Goal: Task Accomplishment & Management: Manage account settings

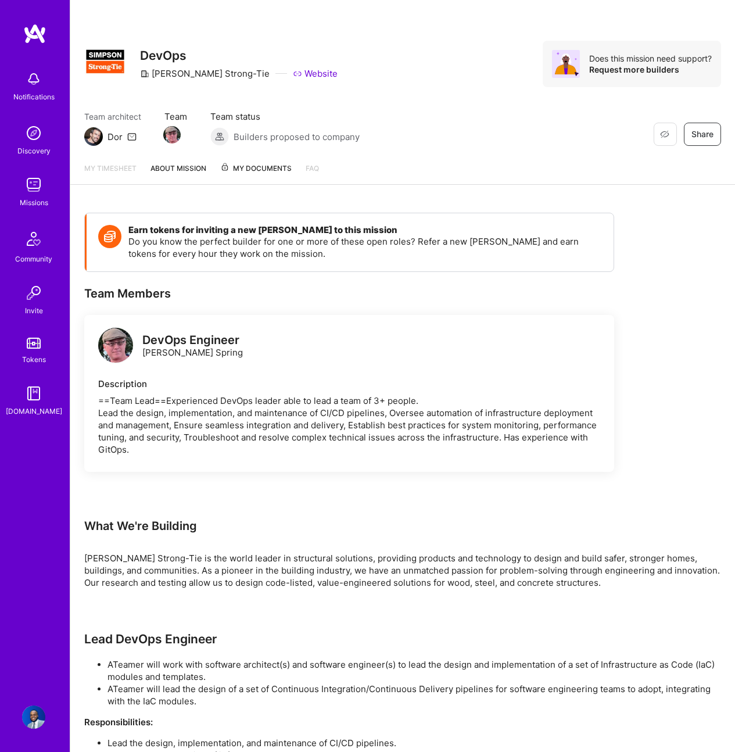
click at [48, 397] on link "[DOMAIN_NAME]" at bounding box center [34, 399] width 72 height 35
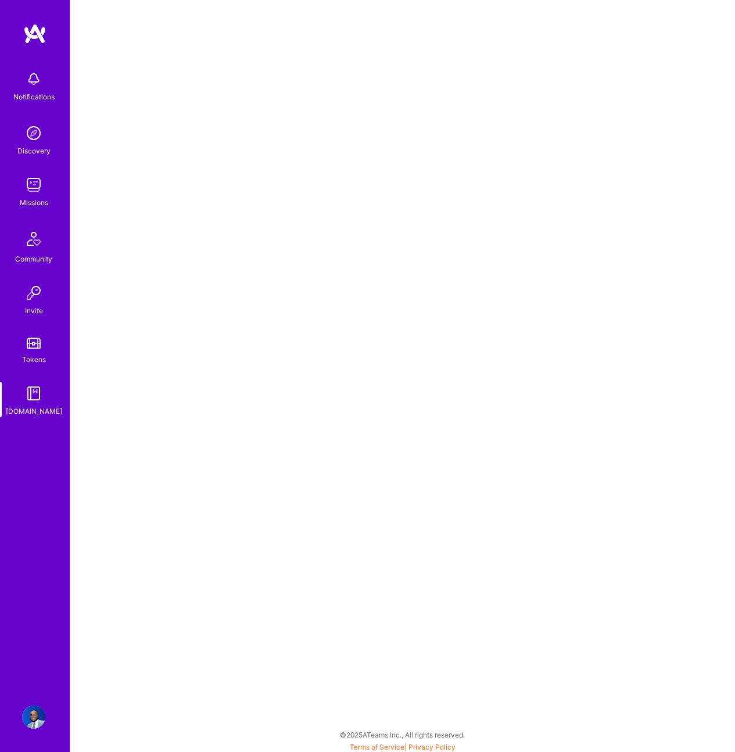
click at [31, 125] on img at bounding box center [33, 132] width 23 height 23
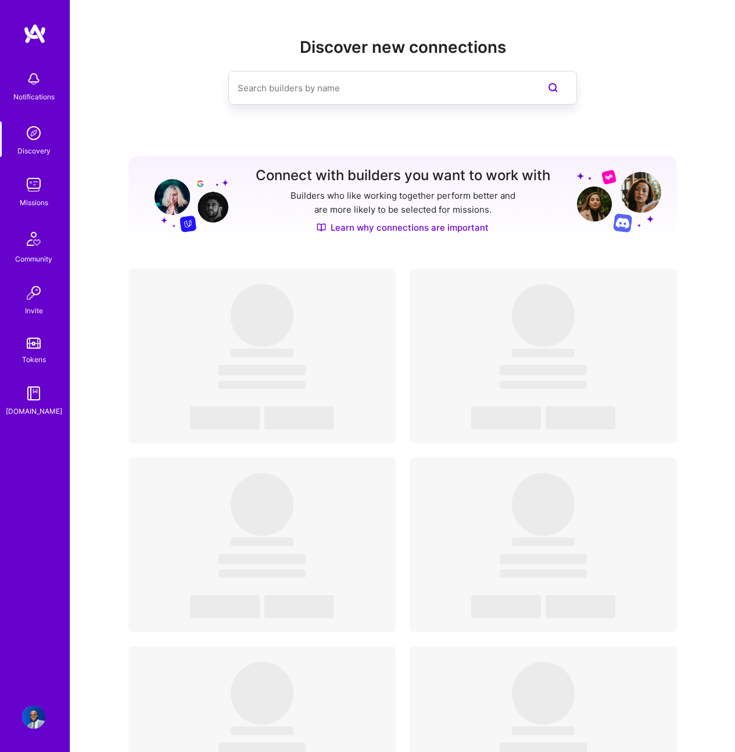
click at [38, 178] on img at bounding box center [33, 184] width 23 height 23
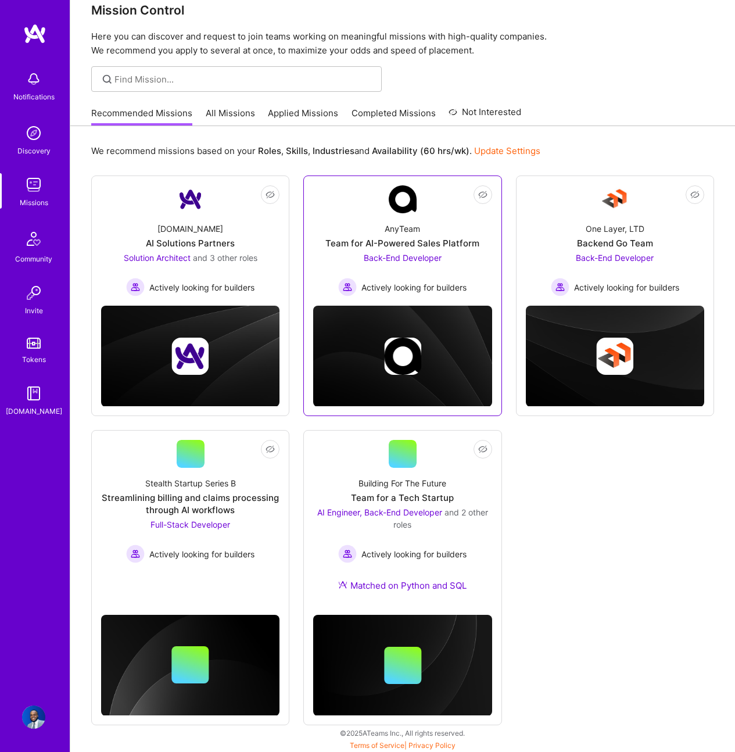
scroll to position [21, 0]
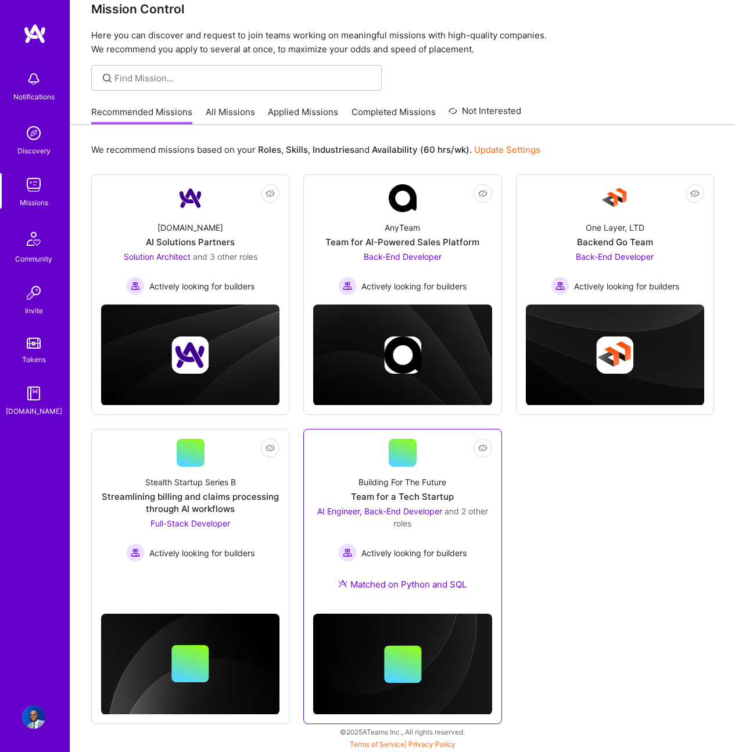
click at [417, 465] on link "Not Interested Building For The Future Team for a Tech Startup AI Engineer, Bac…" at bounding box center [402, 521] width 178 height 166
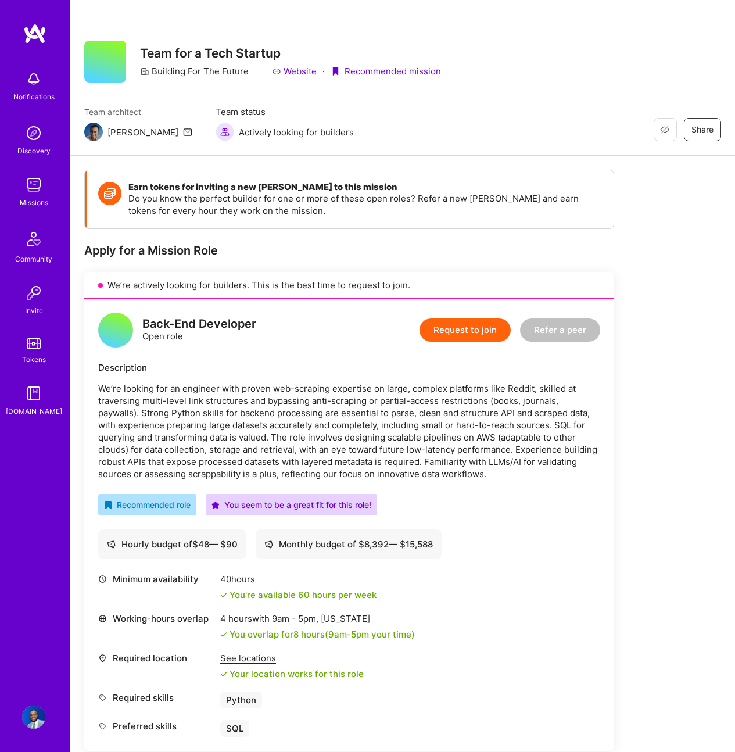
click at [30, 729] on div "Notifications Discovery Missions Community Invite Tokens [DOMAIN_NAME] Profile" at bounding box center [35, 376] width 70 height 752
click at [33, 720] on img at bounding box center [33, 716] width 23 height 23
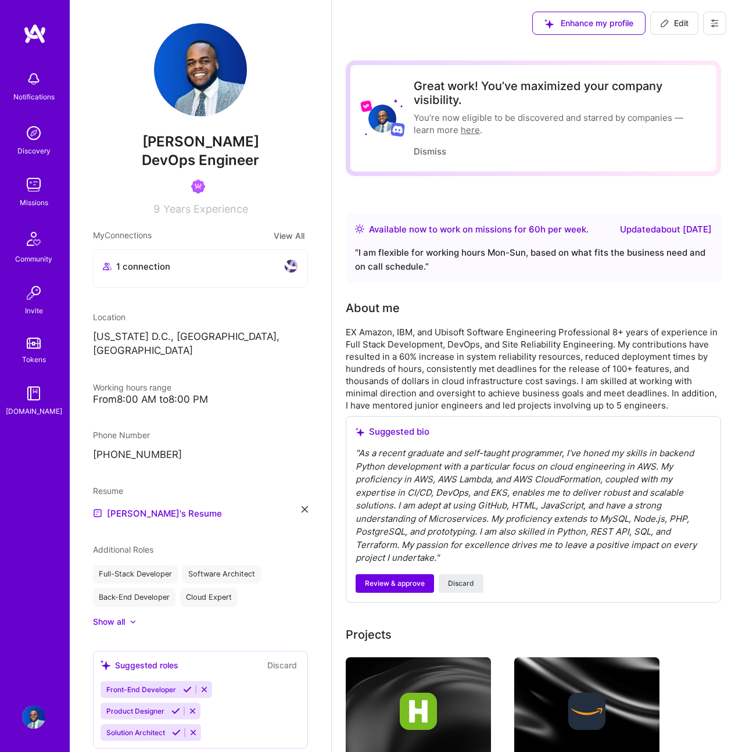
click at [119, 616] on div "Show all" at bounding box center [109, 622] width 32 height 12
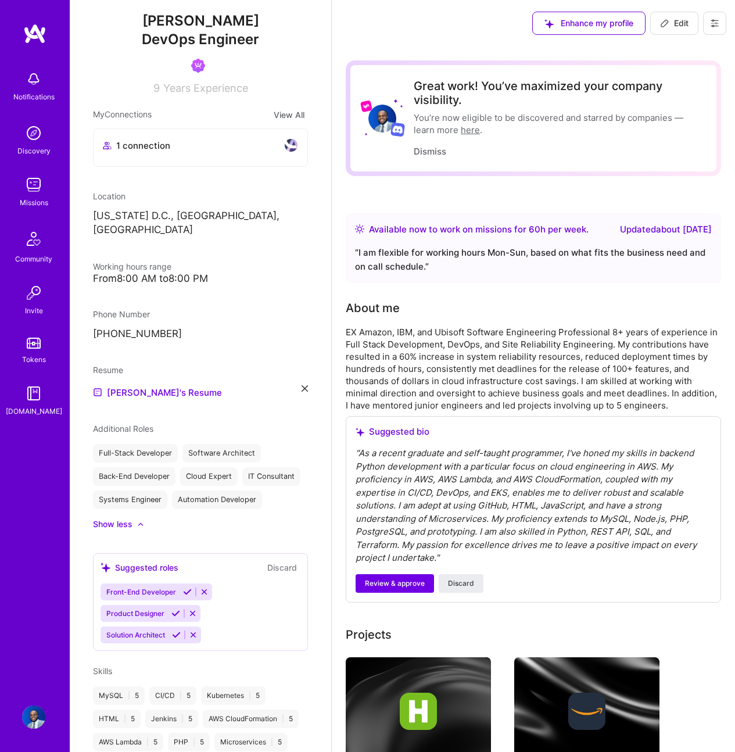
scroll to position [167, 0]
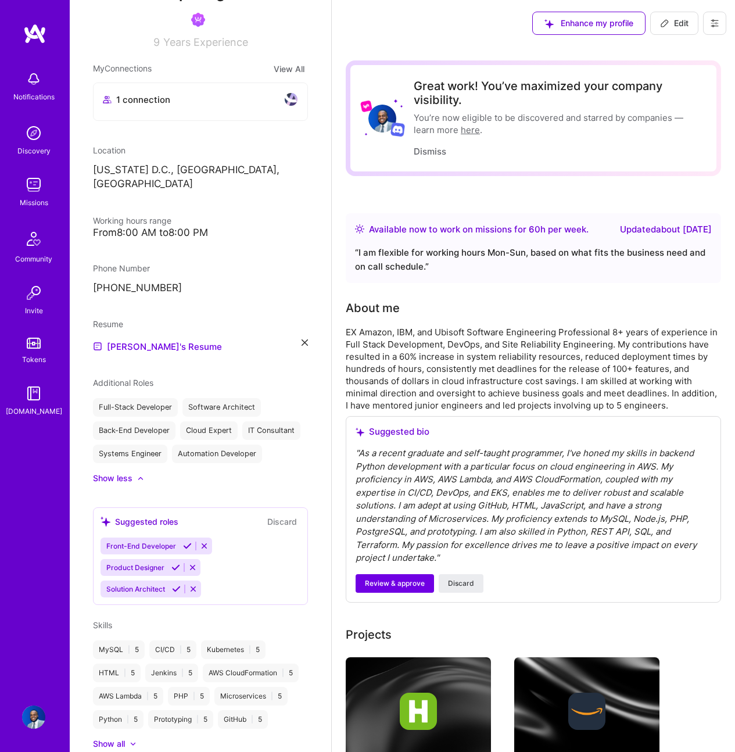
click at [190, 571] on icon at bounding box center [192, 567] width 9 height 9
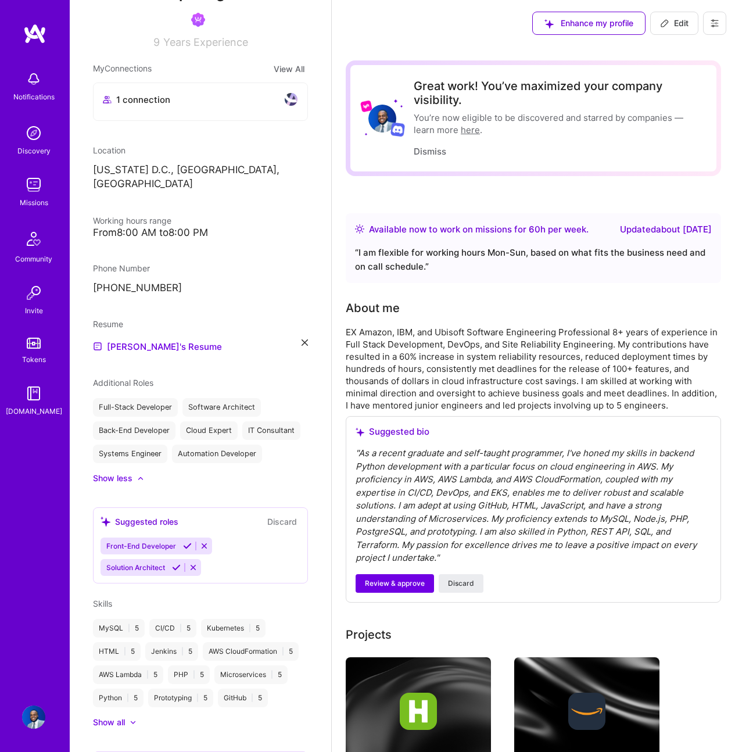
click at [206, 550] on icon at bounding box center [204, 545] width 9 height 9
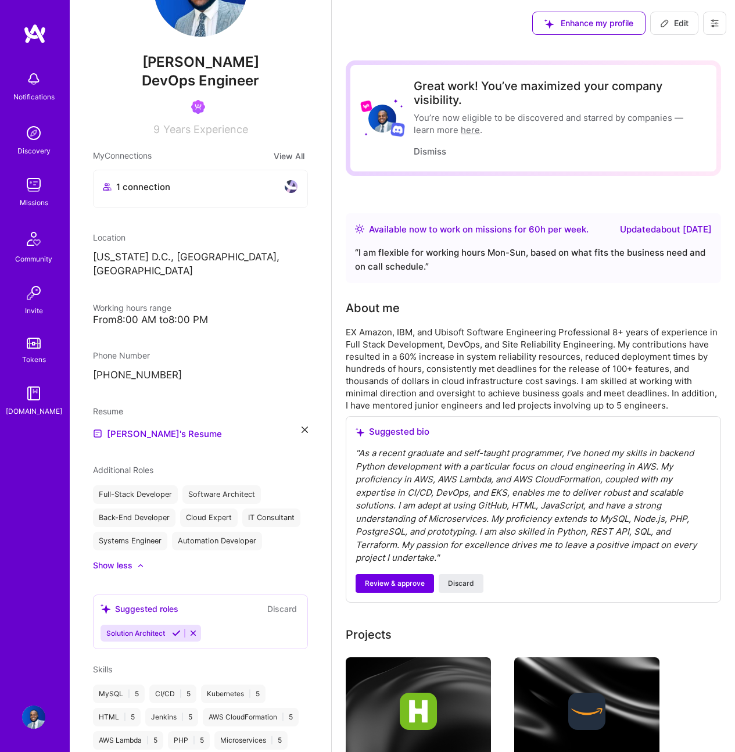
scroll to position [0, 0]
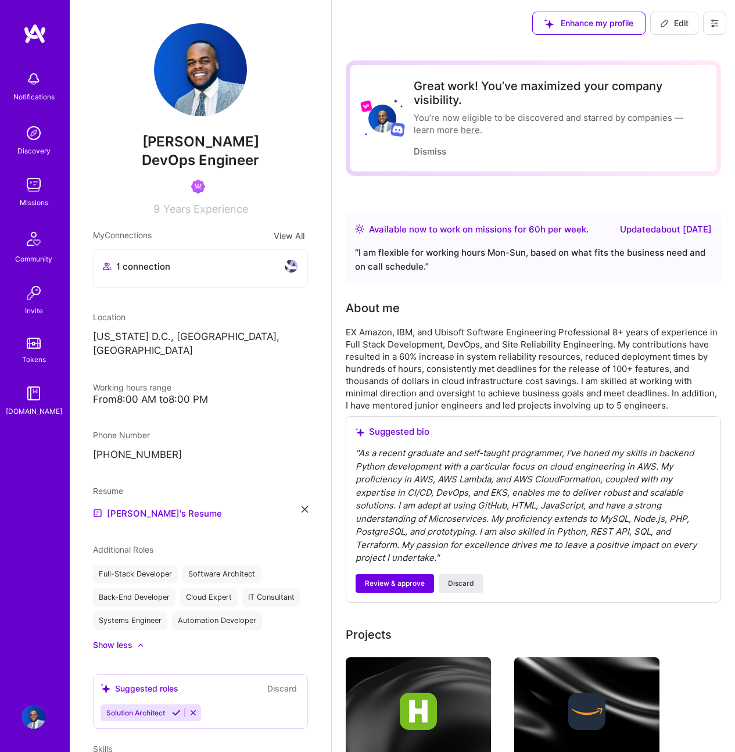
click at [681, 23] on span "Edit" at bounding box center [674, 23] width 28 height 12
select select "US"
select select "Right Now"
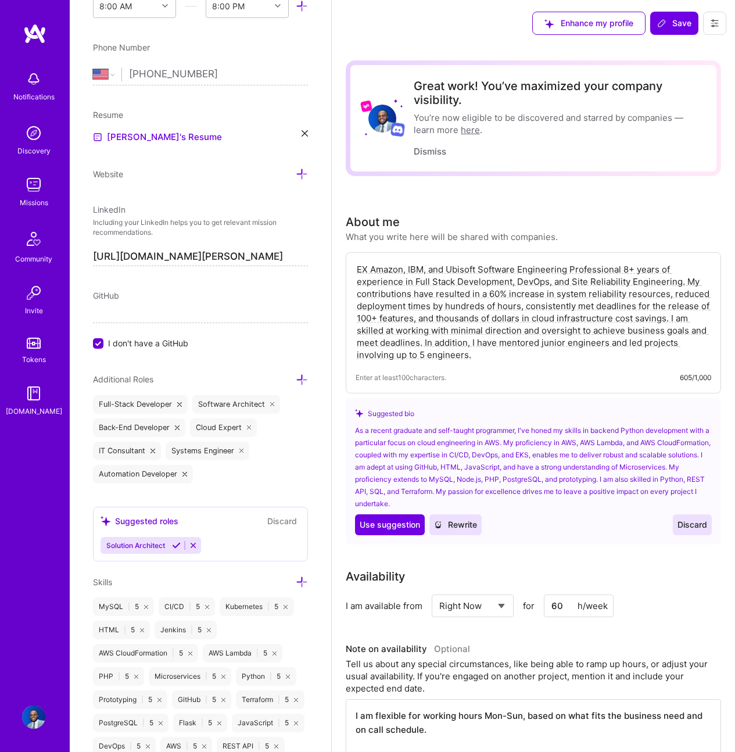
scroll to position [504, 0]
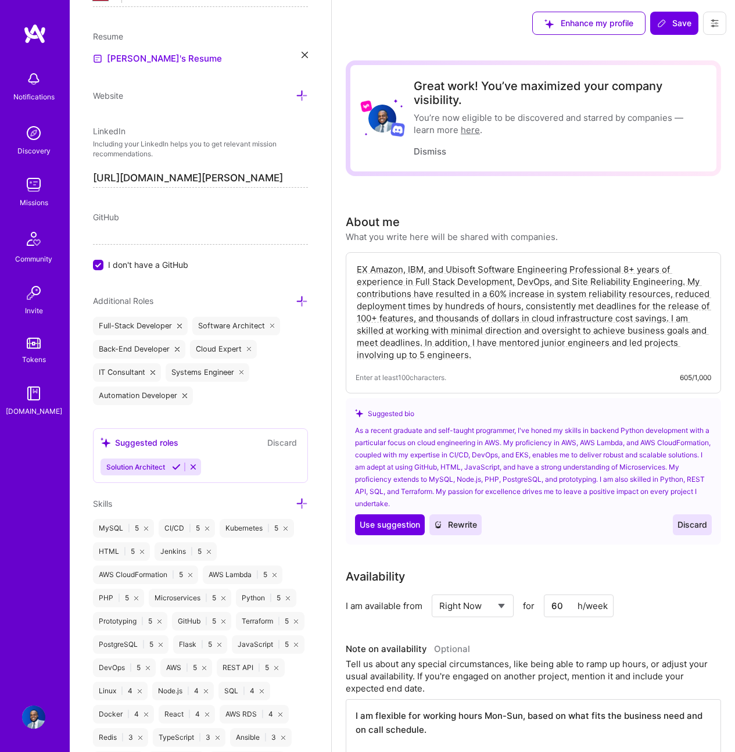
click at [178, 326] on icon at bounding box center [179, 325] width 5 height 5
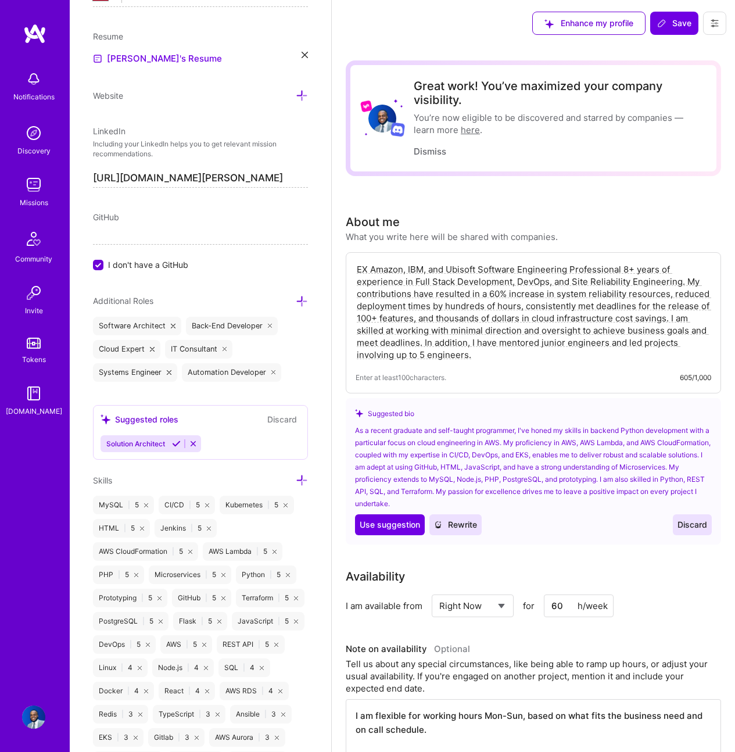
click at [283, 307] on div "Additional Roles Software Architect Back-End Developer Cloud Expert IT Consulta…" at bounding box center [200, 338] width 215 height 88
click at [296, 303] on icon at bounding box center [302, 301] width 12 height 12
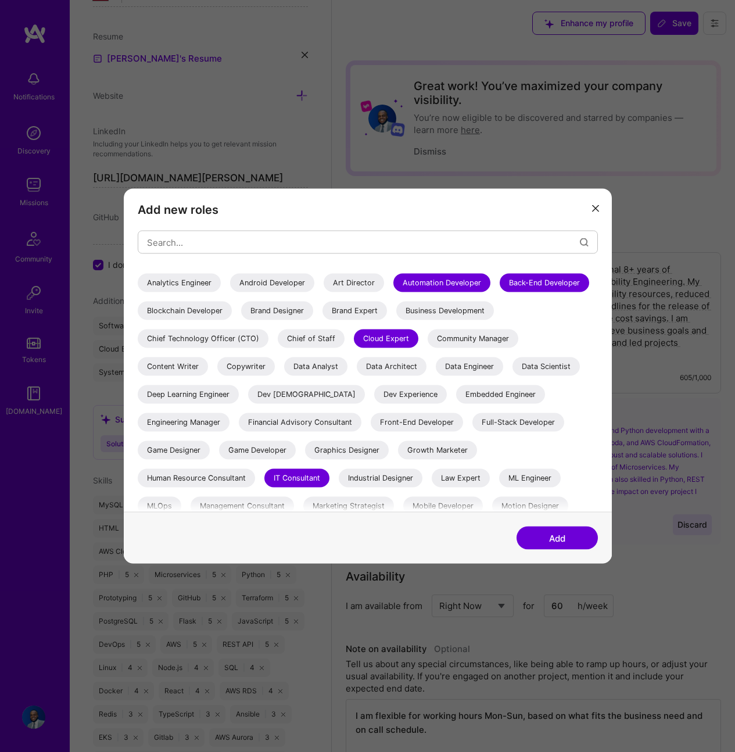
scroll to position [180, 0]
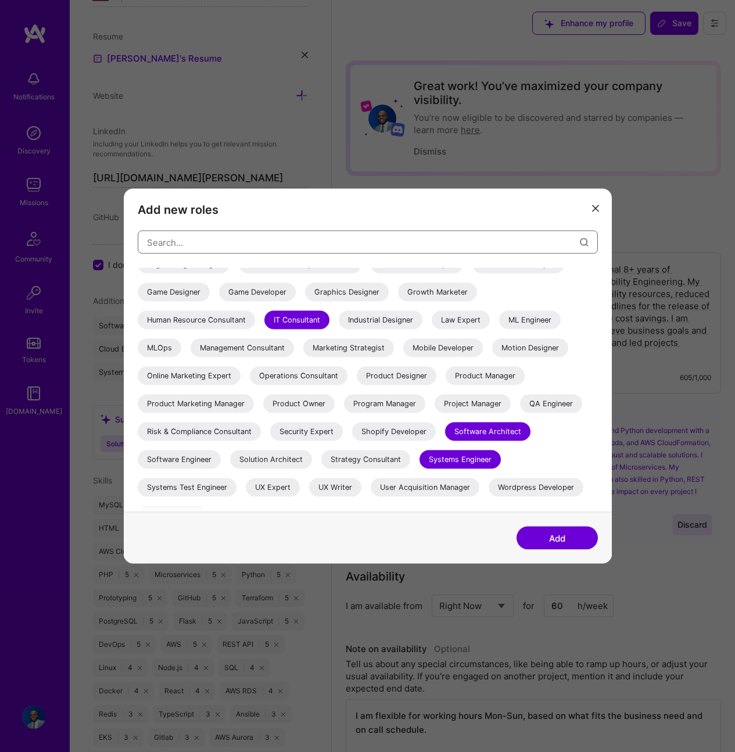
click at [314, 231] on input "modal" at bounding box center [363, 242] width 433 height 30
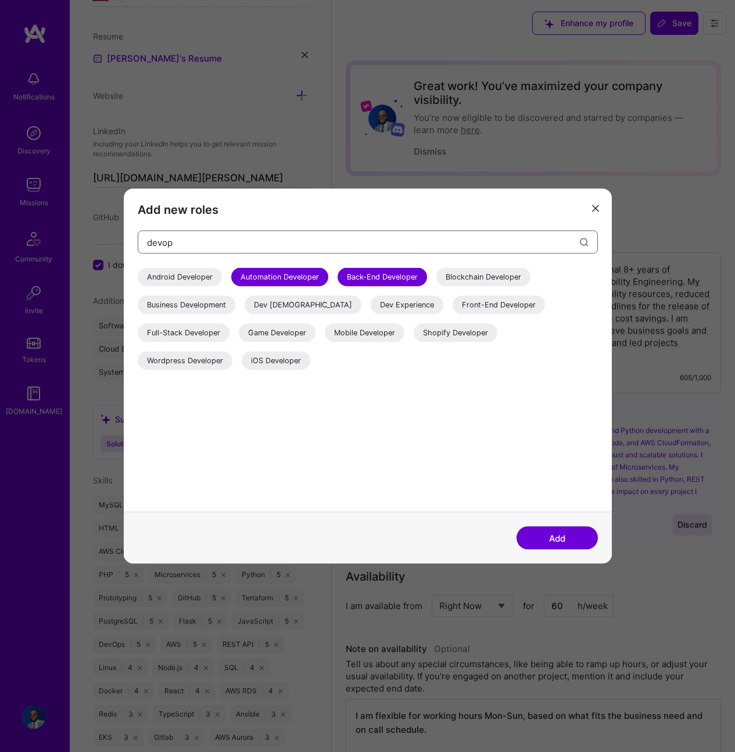
scroll to position [0, 0]
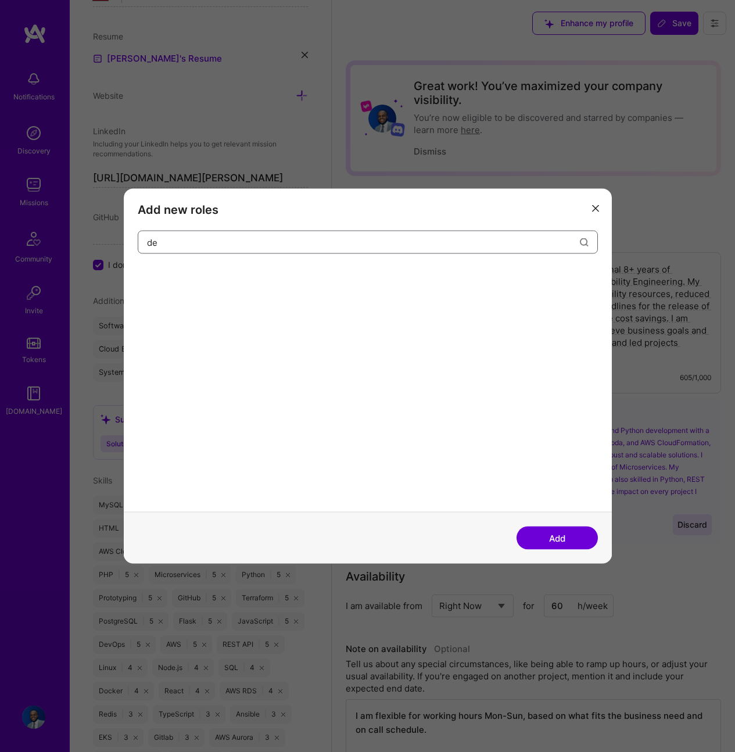
type input "d"
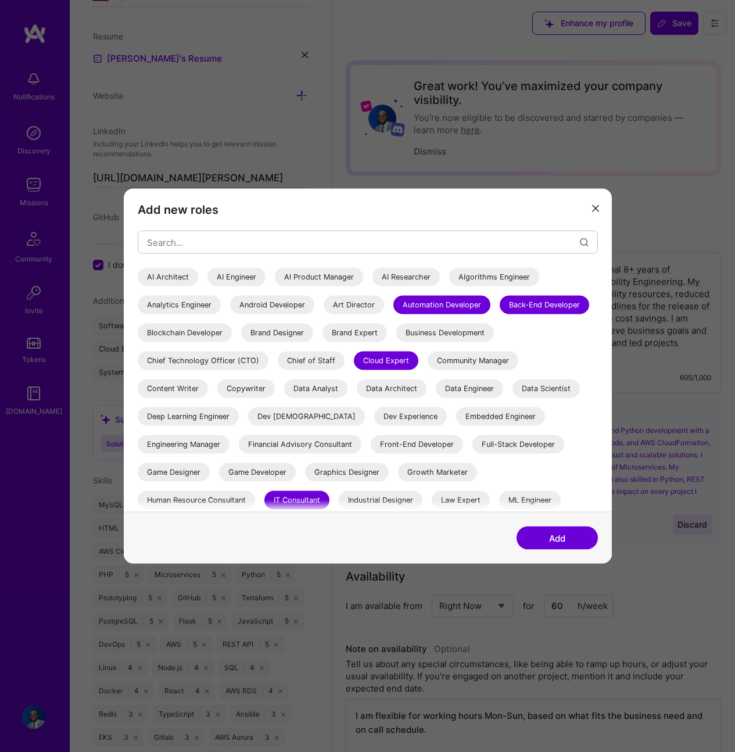
click at [590, 213] on button "modal" at bounding box center [595, 207] width 14 height 19
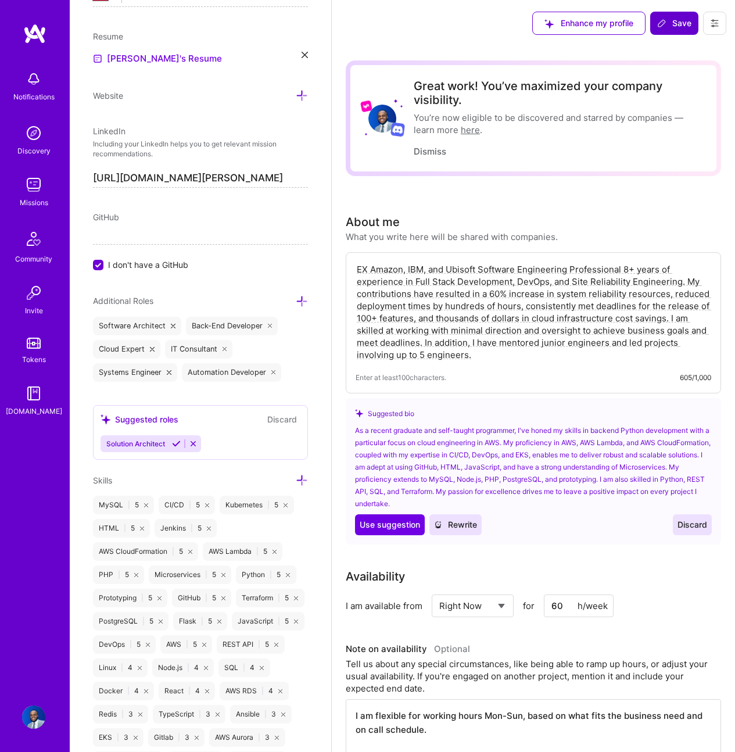
click at [660, 22] on icon at bounding box center [661, 23] width 9 height 9
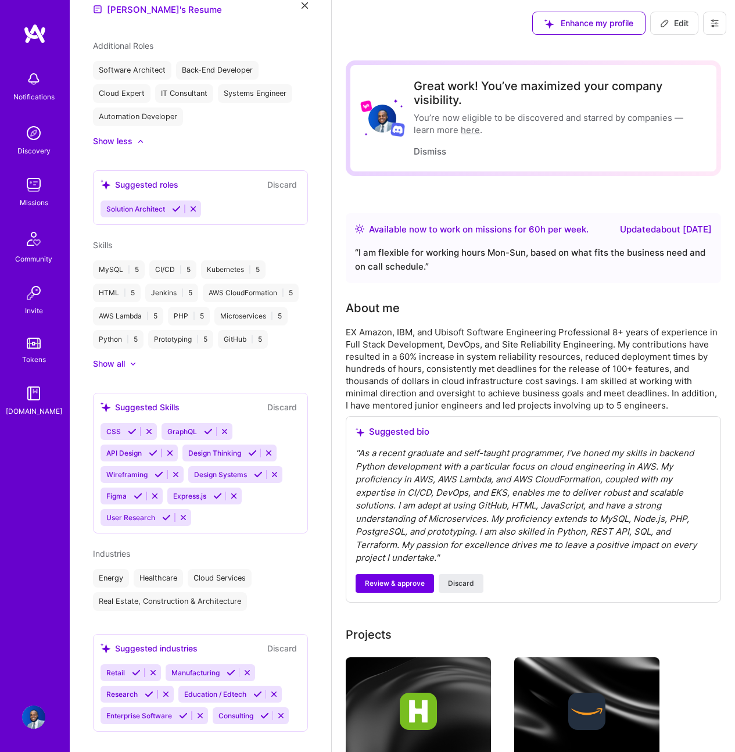
scroll to position [452, 0]
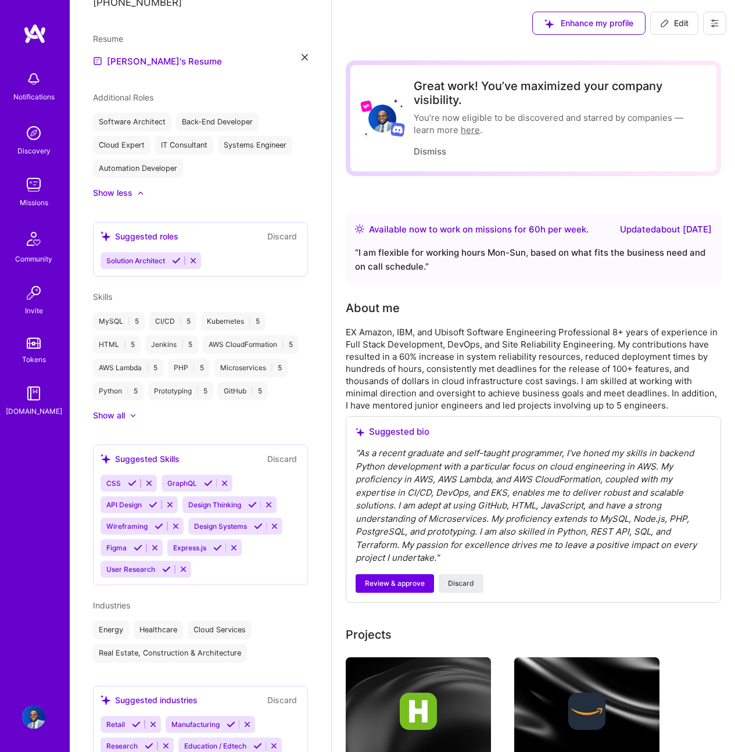
click at [39, 193] on img at bounding box center [33, 184] width 23 height 23
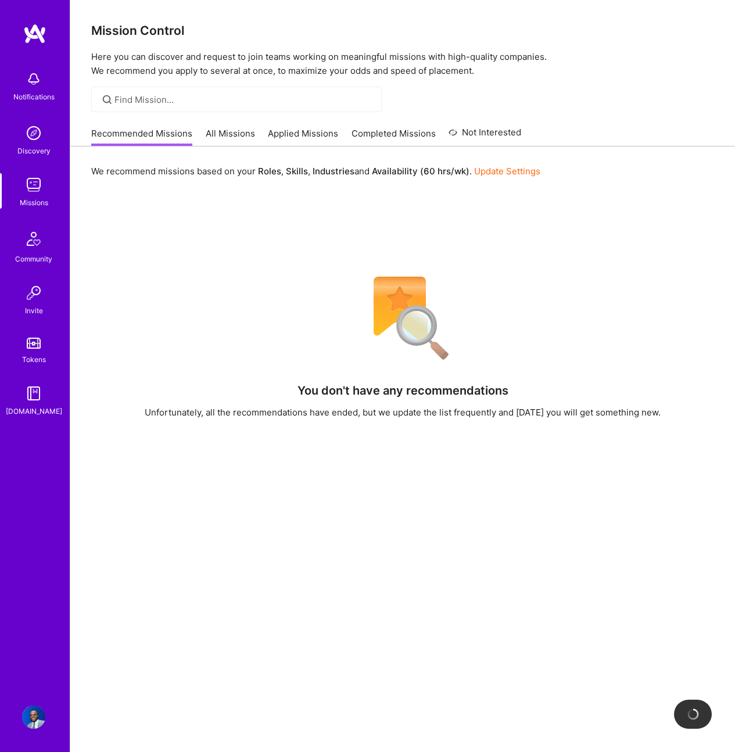
click at [247, 138] on link "All Missions" at bounding box center [230, 136] width 49 height 19
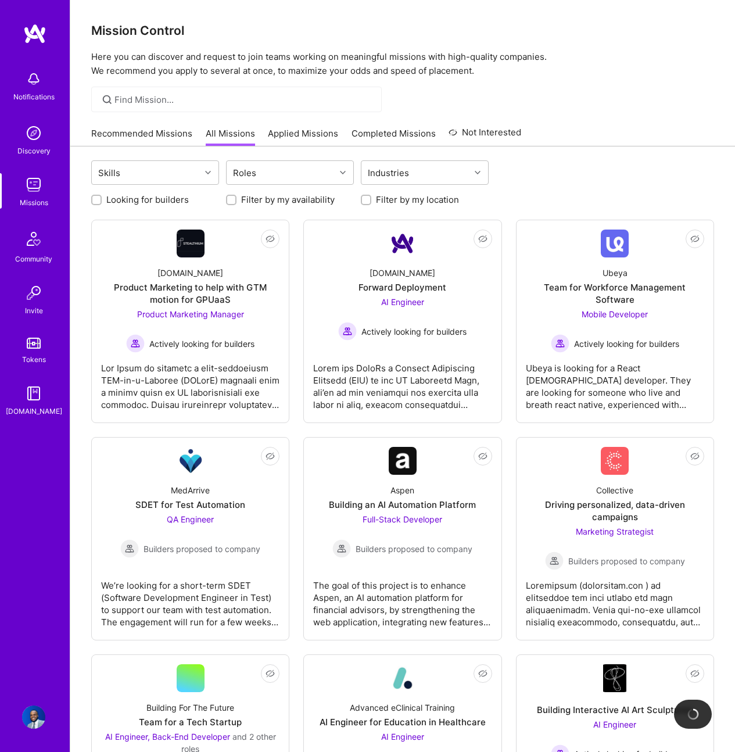
click at [157, 132] on link "Recommended Missions" at bounding box center [141, 136] width 101 height 19
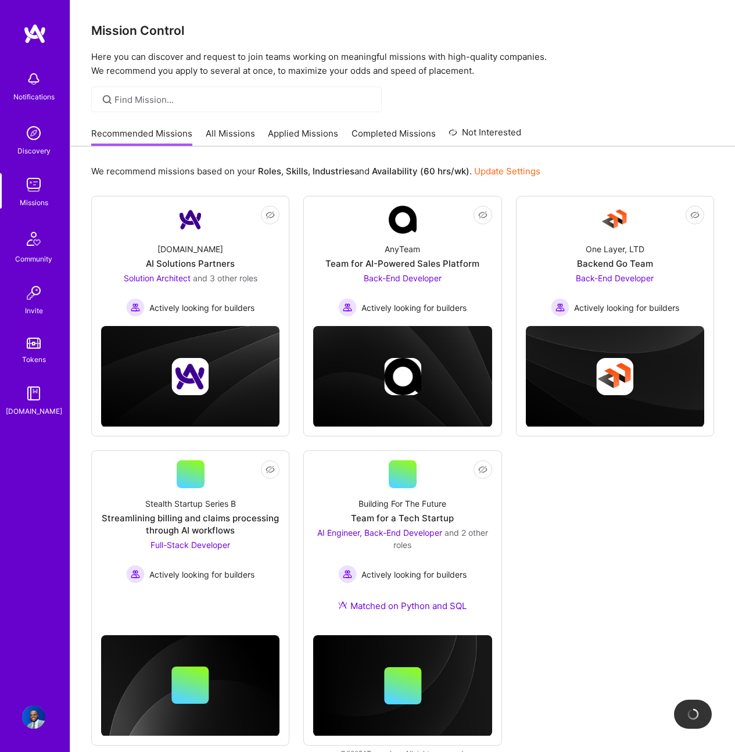
click at [226, 130] on link "All Missions" at bounding box center [230, 136] width 49 height 19
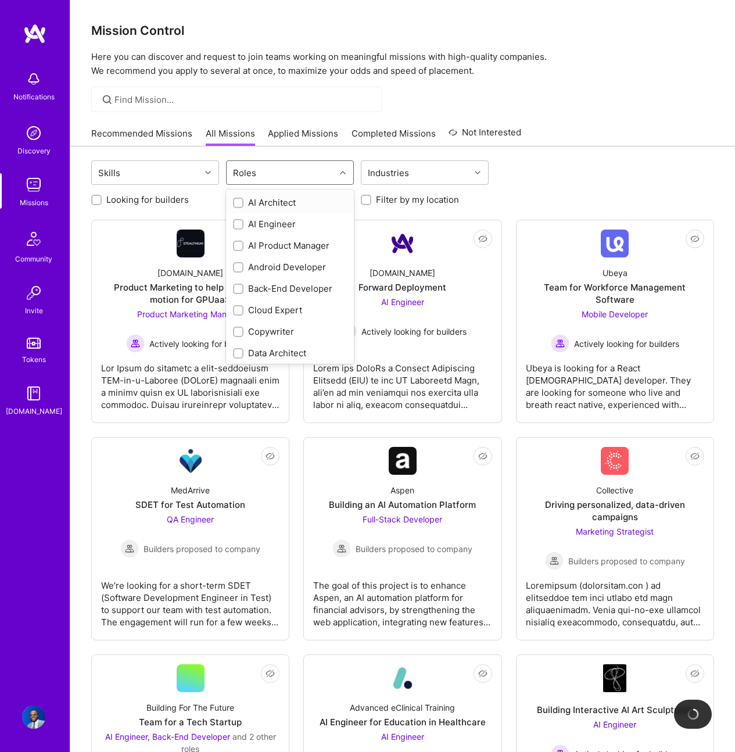
click at [280, 172] on div "Roles" at bounding box center [281, 172] width 109 height 23
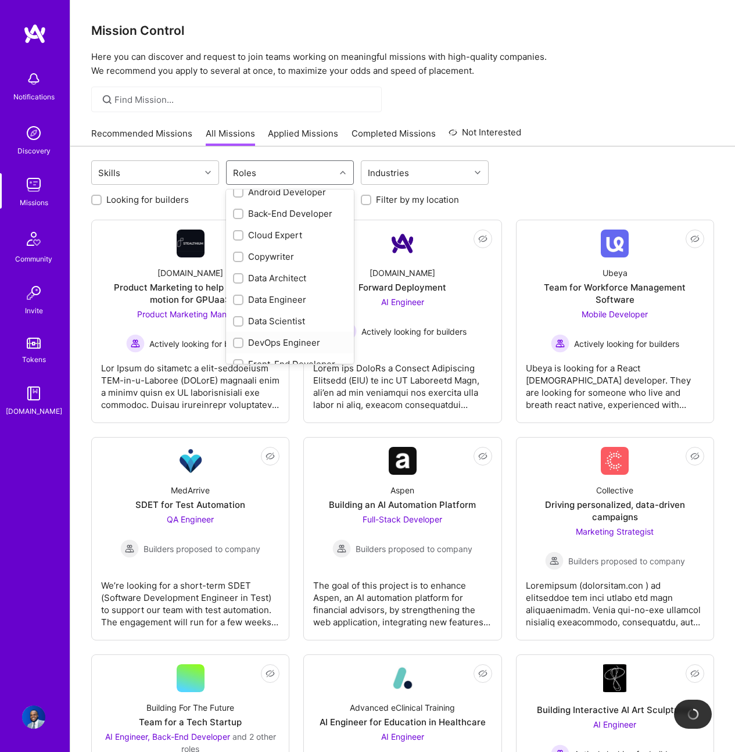
click at [280, 337] on div "DevOps Engineer" at bounding box center [290, 342] width 114 height 12
checkbox input "true"
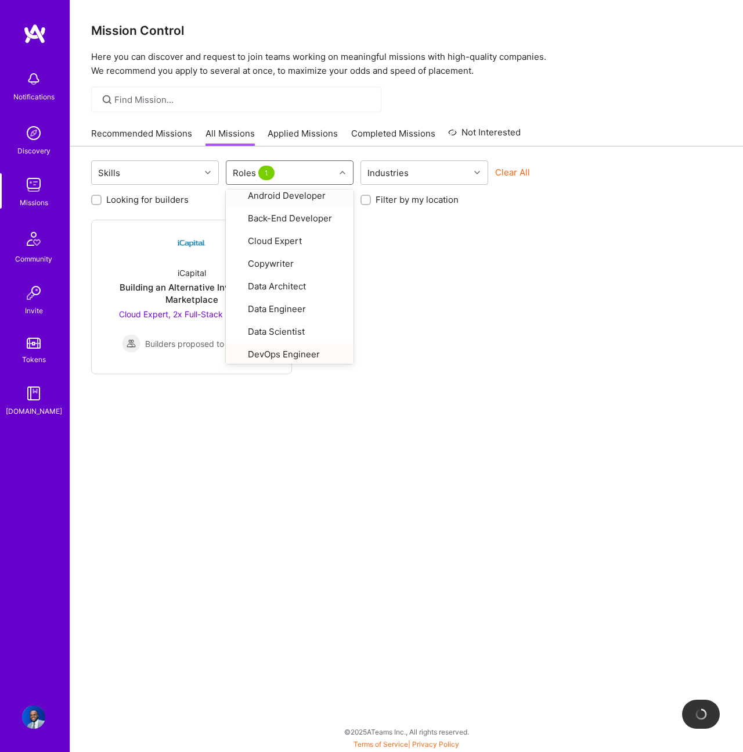
click at [286, 166] on div "Roles 1" at bounding box center [281, 172] width 109 height 23
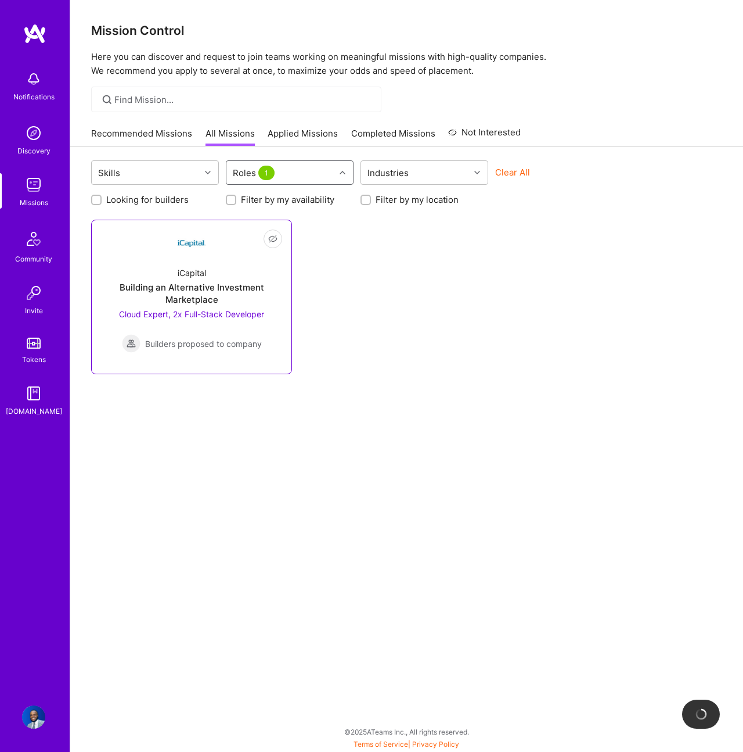
click at [248, 285] on div "Building an Alternative Investment Marketplace" at bounding box center [191, 293] width 181 height 24
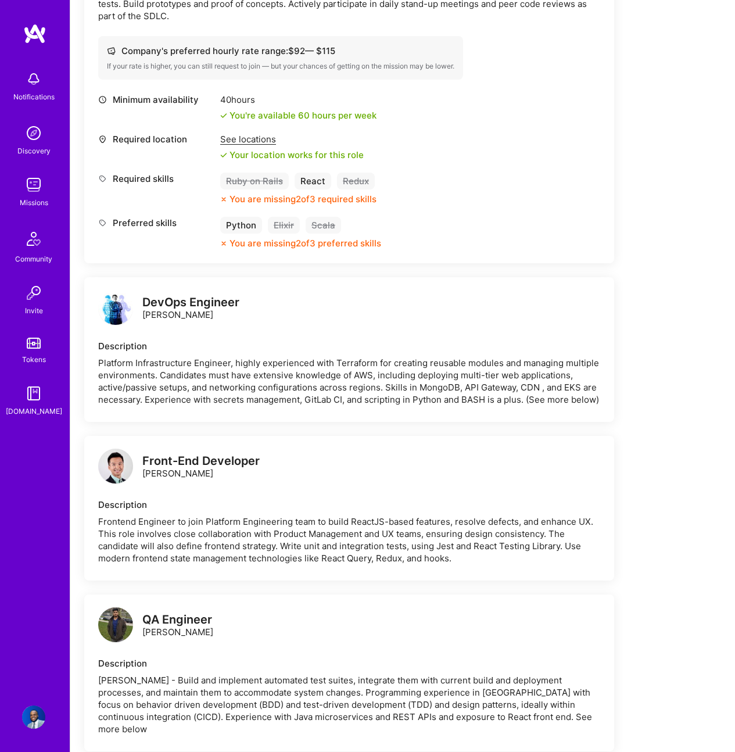
scroll to position [265, 0]
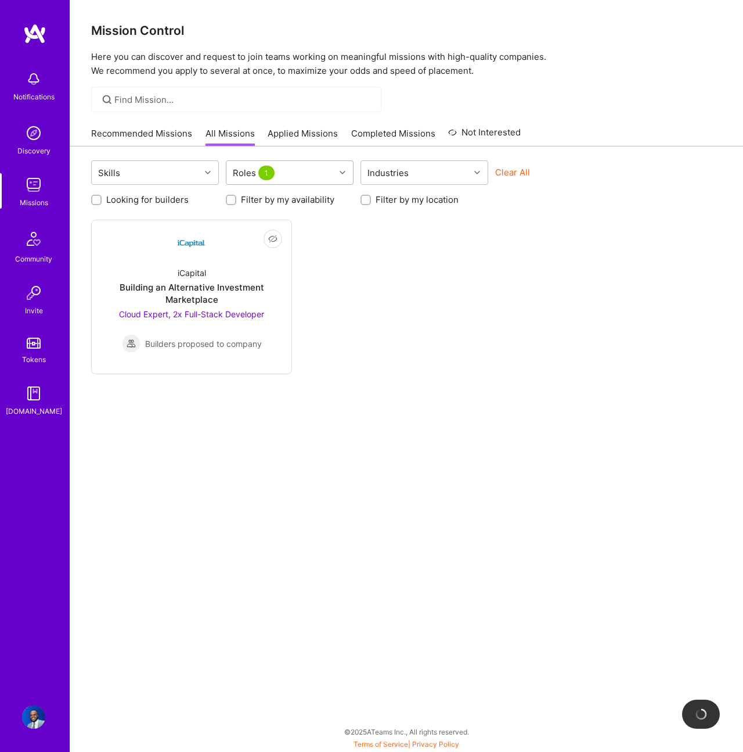
click at [312, 174] on div "Roles 1" at bounding box center [281, 172] width 109 height 23
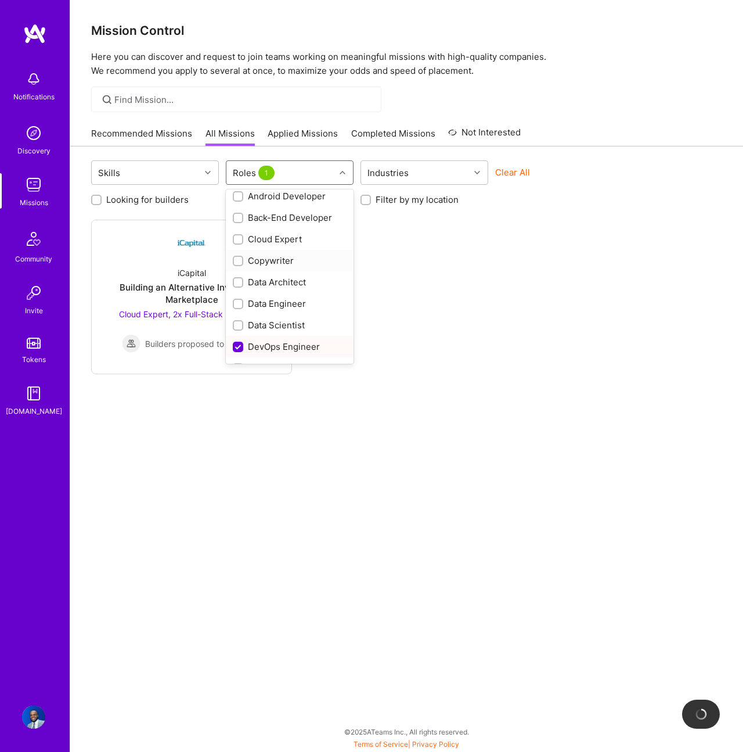
scroll to position [73, 0]
click at [291, 245] on div "Cloud Expert" at bounding box center [290, 237] width 128 height 21
checkbox input "true"
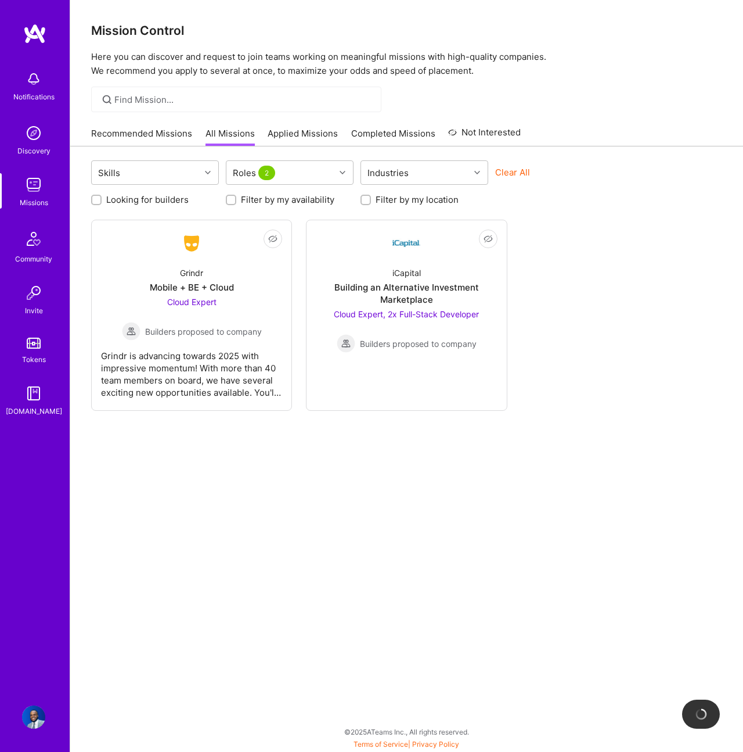
click at [641, 308] on div "Not Interested Grindr Mobile + BE + Cloud Cloud Expert Builders proposed to com…" at bounding box center [406, 315] width 631 height 191
click at [222, 299] on div "Cloud Expert Builders proposed to company" at bounding box center [192, 318] width 140 height 45
click at [159, 125] on div "Recommended Missions All Missions Applied Missions Completed Missions Not Inter…" at bounding box center [306, 133] width 430 height 25
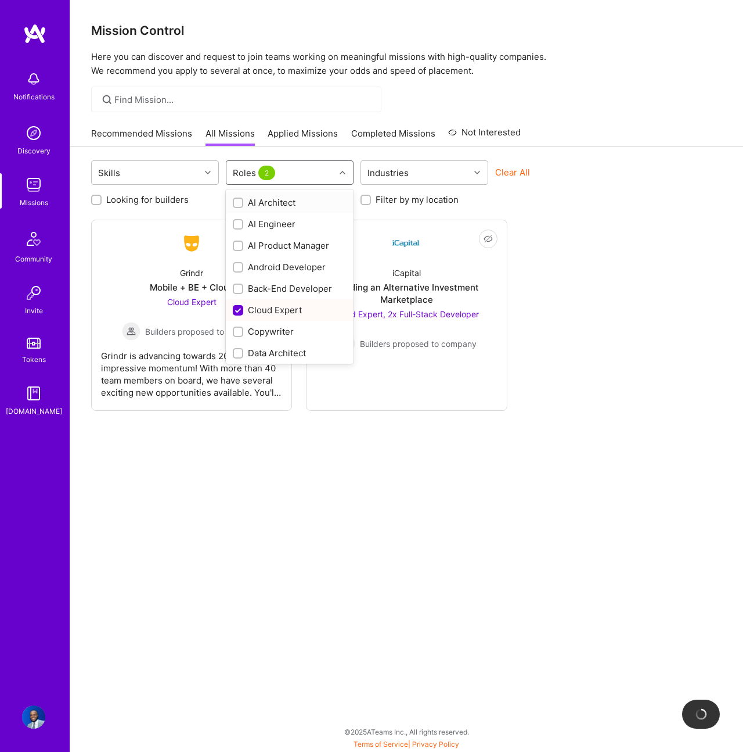
click at [278, 166] on div "Roles 2" at bounding box center [255, 172] width 51 height 17
click at [322, 329] on div "Strategy Consultant" at bounding box center [290, 330] width 114 height 12
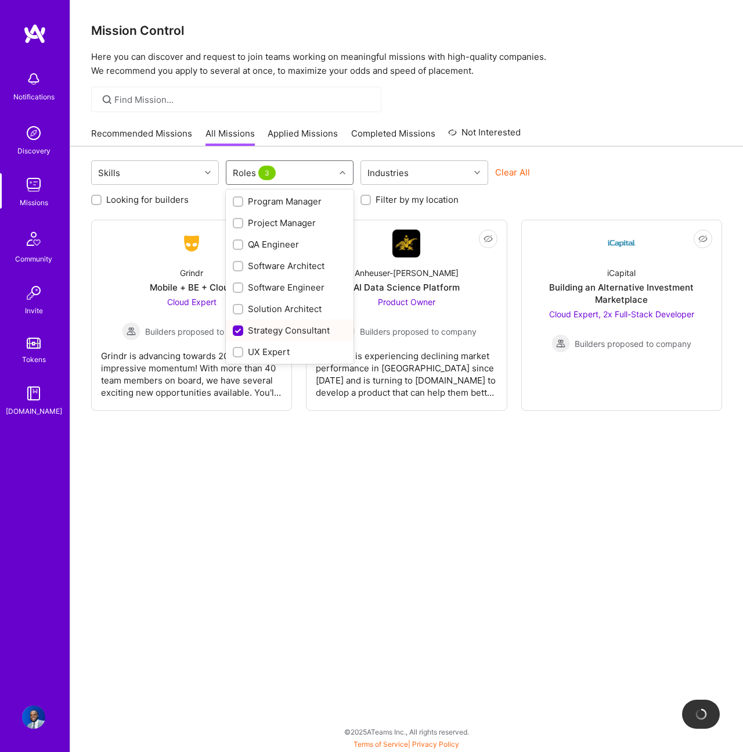
click at [322, 329] on div "Strategy Consultant" at bounding box center [290, 330] width 114 height 12
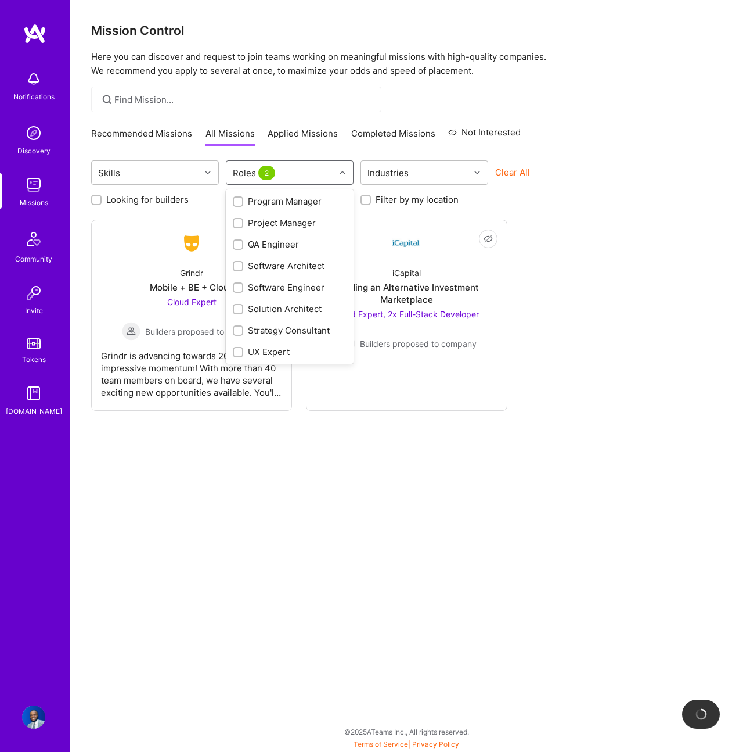
click at [322, 329] on div "Strategy Consultant" at bounding box center [290, 330] width 114 height 12
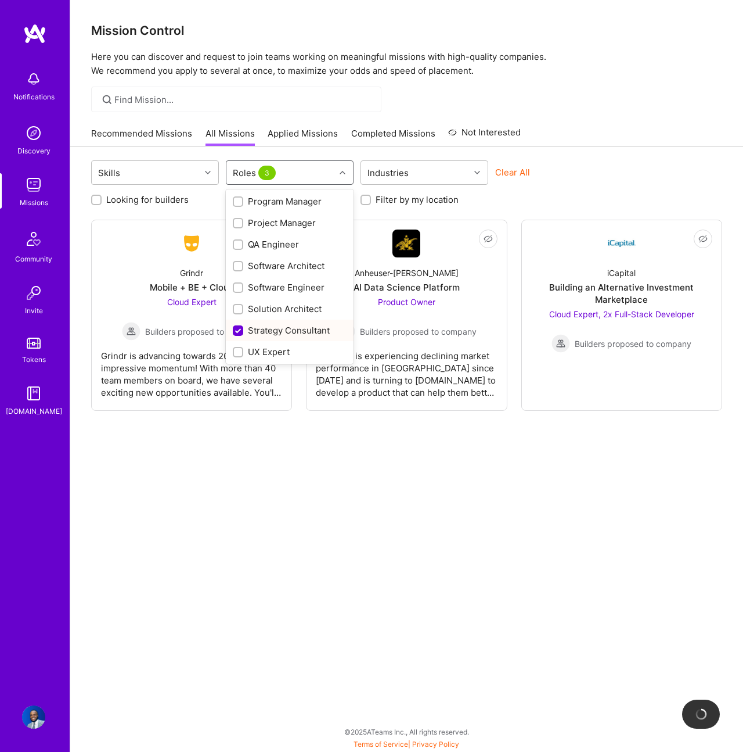
click at [322, 329] on div "Strategy Consultant" at bounding box center [290, 330] width 114 height 12
checkbox input "false"
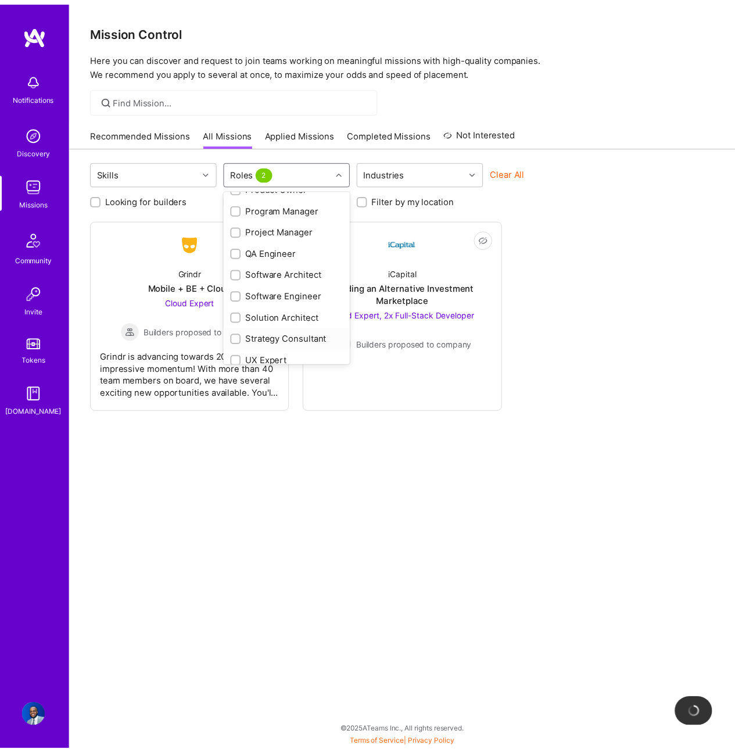
scroll to position [448, 0]
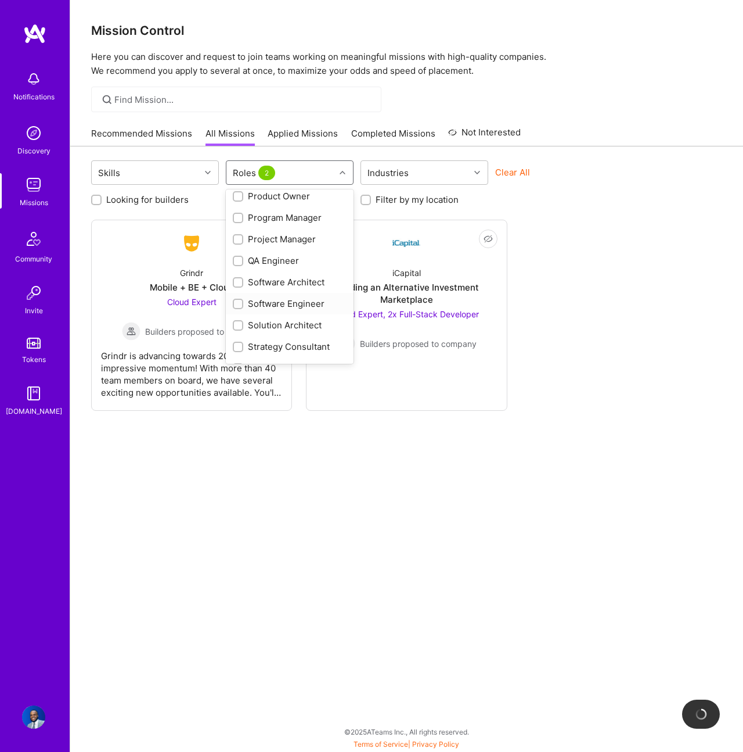
click at [319, 308] on div "Software Engineer" at bounding box center [290, 303] width 114 height 12
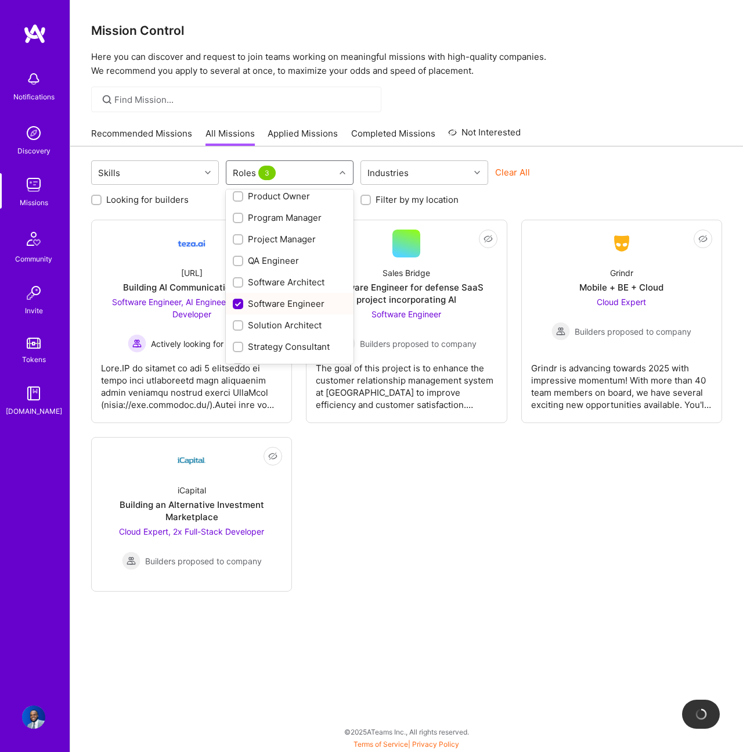
click at [318, 305] on div "Software Engineer" at bounding box center [290, 303] width 114 height 12
checkbox input "false"
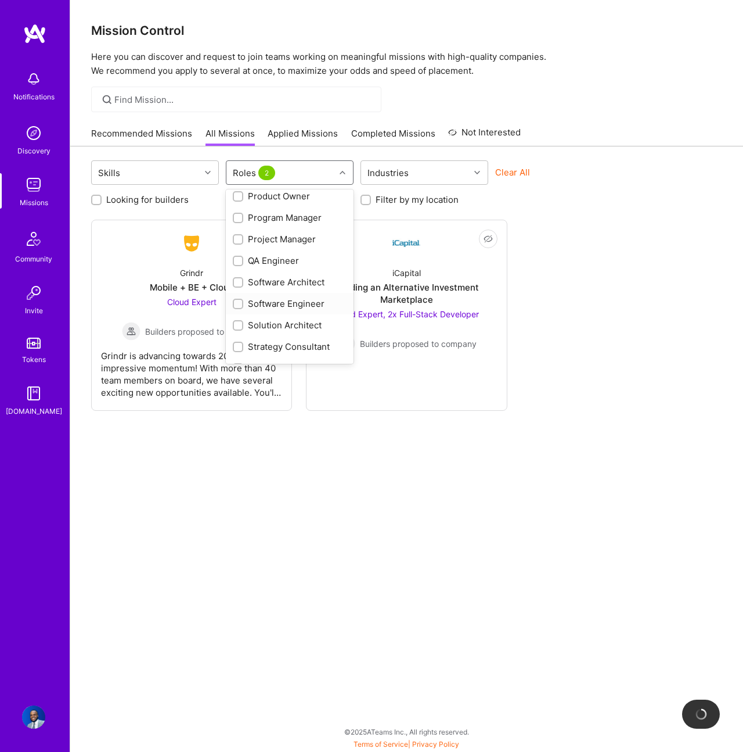
click at [315, 289] on div "Software Architect" at bounding box center [290, 281] width 128 height 21
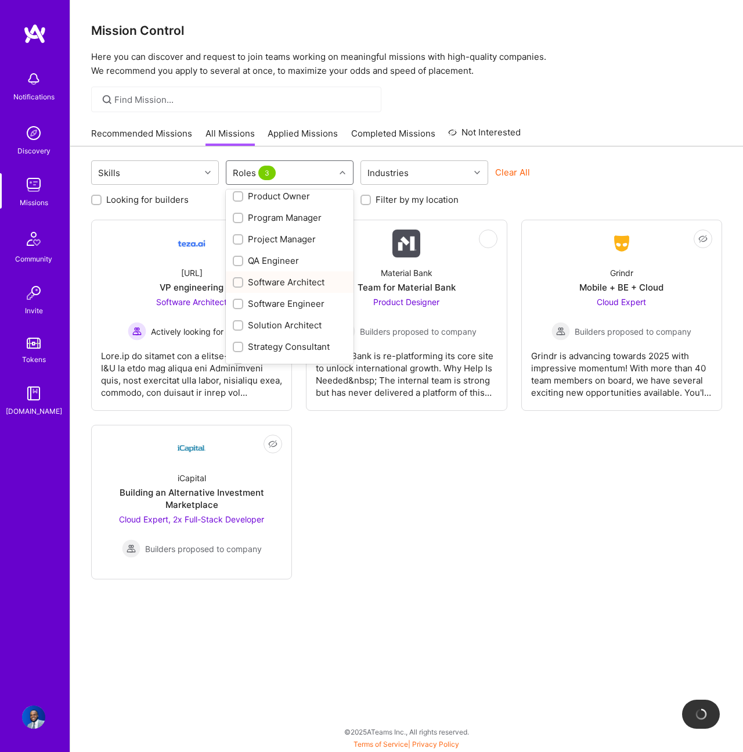
checkbox input "true"
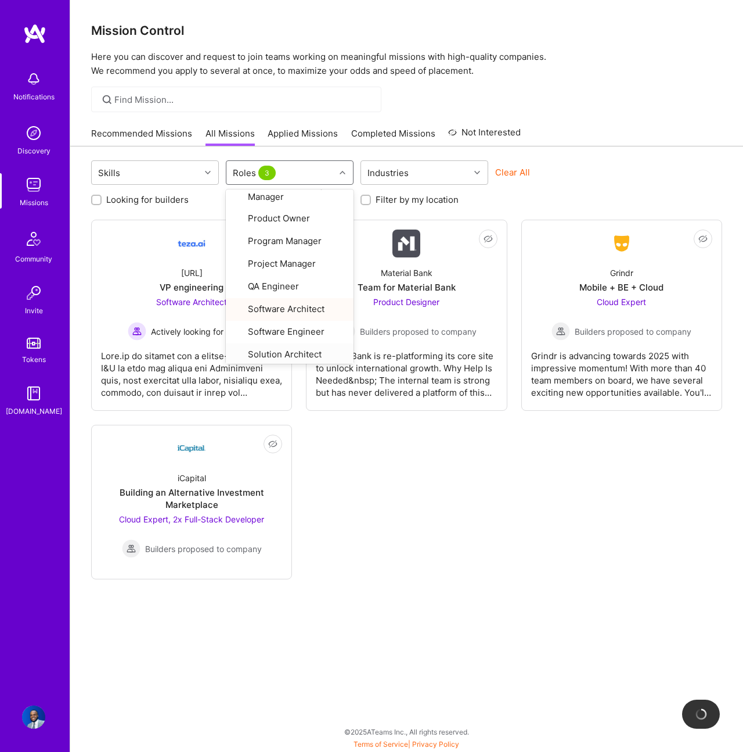
click at [468, 455] on div "Not Interested [URL] VP engineering Software Architect Actively looking for bui…" at bounding box center [406, 399] width 631 height 359
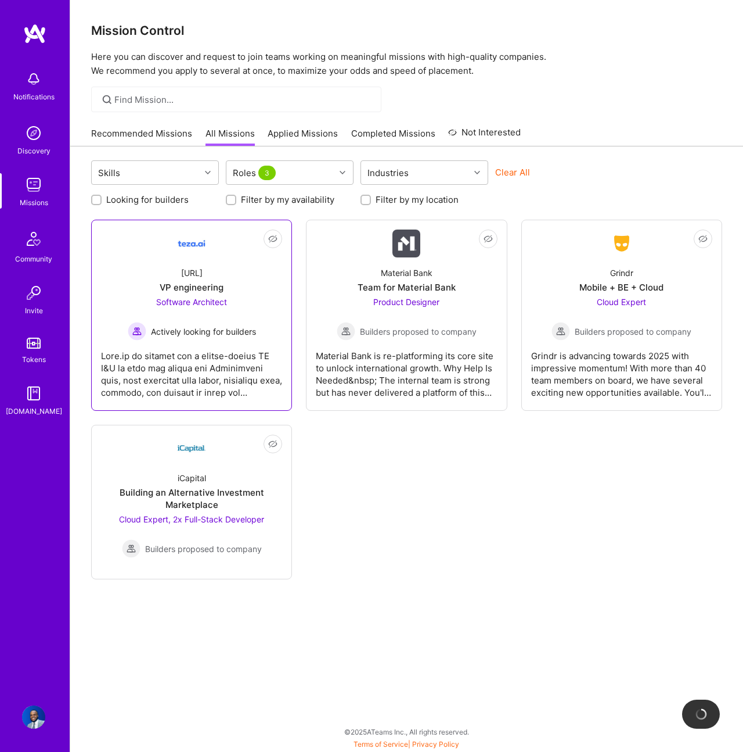
click at [222, 338] on div "Actively looking for builders" at bounding box center [192, 331] width 128 height 19
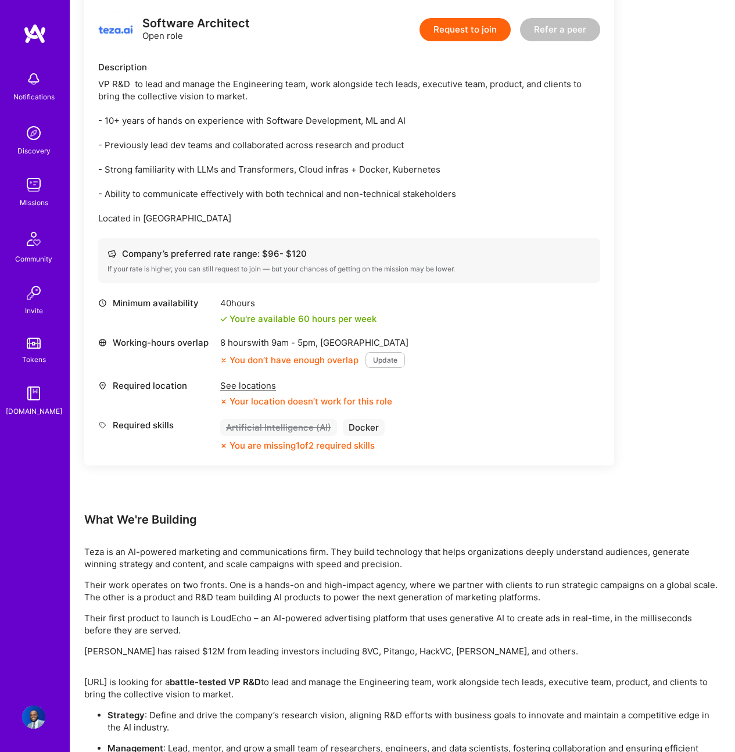
scroll to position [213, 0]
